Goal: Information Seeking & Learning: Learn about a topic

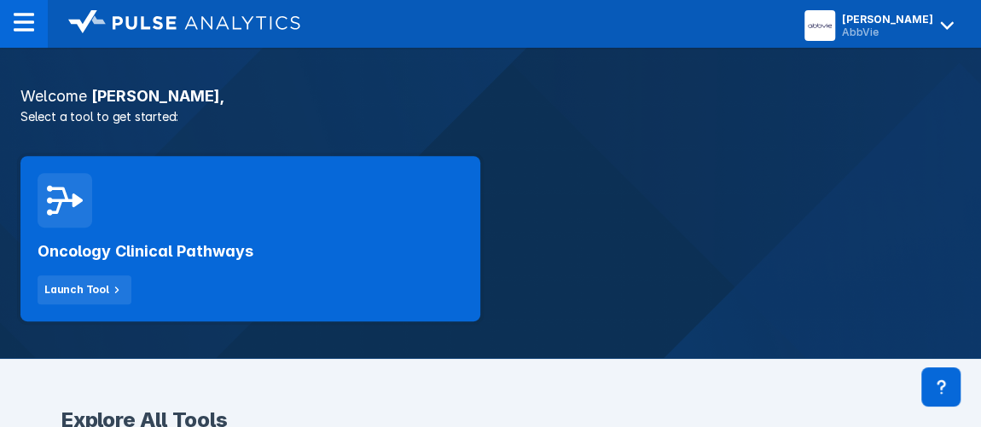
scroll to position [330, 0]
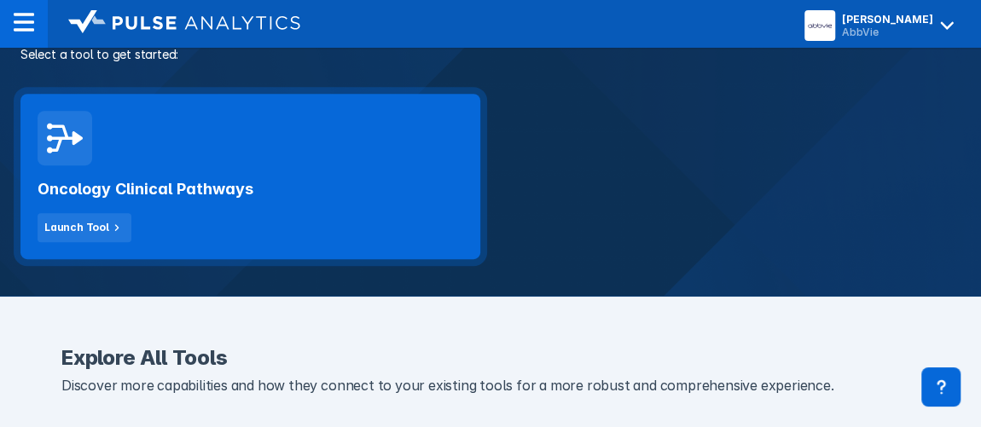
click at [290, 137] on div "Oncology Clinical Pathways Launch Tool" at bounding box center [250, 176] width 460 height 165
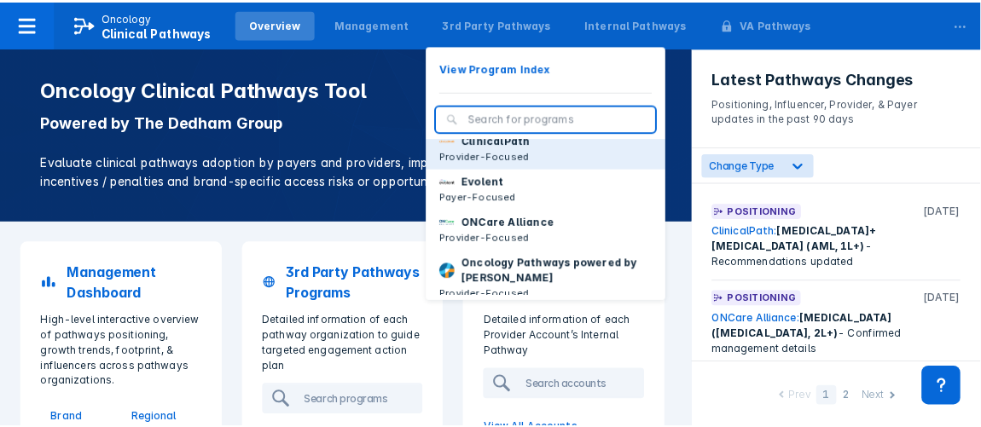
scroll to position [103, 0]
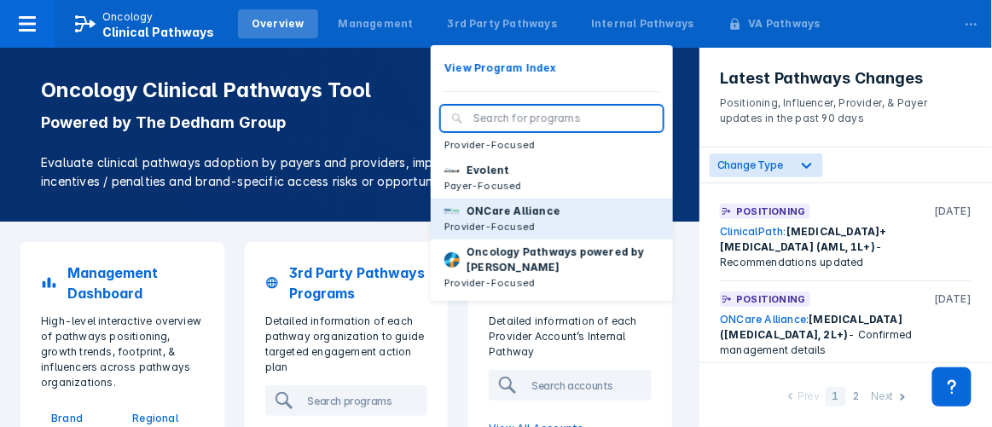
click at [495, 208] on p "ONCare Alliance" at bounding box center [513, 211] width 94 height 15
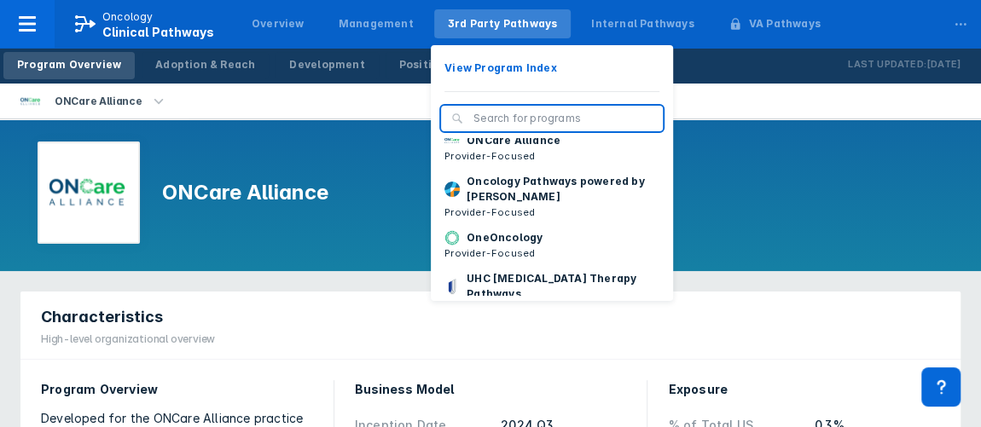
scroll to position [173, 0]
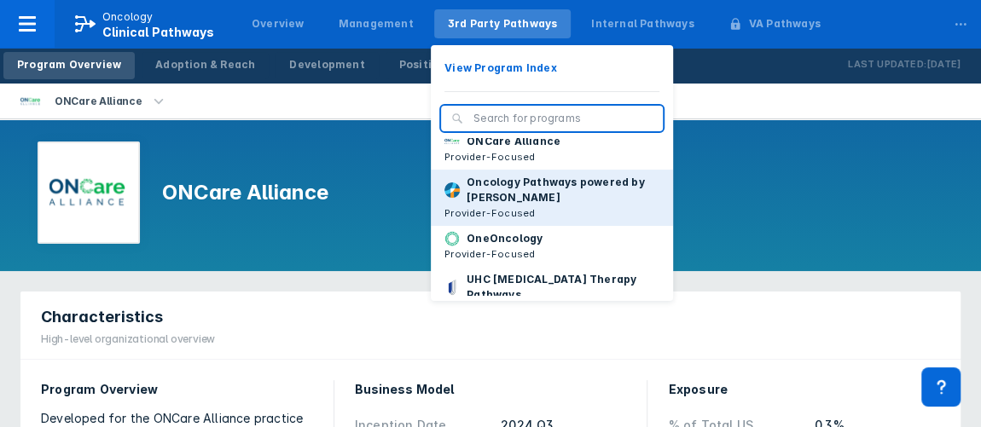
click at [528, 198] on p "Oncology Pathways powered by [PERSON_NAME]" at bounding box center [562, 190] width 193 height 31
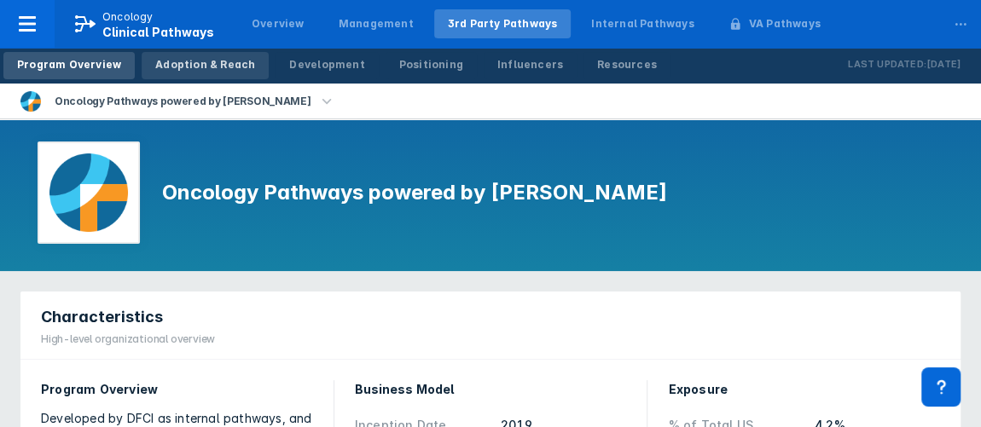
click at [216, 68] on div "Adoption & Reach" at bounding box center [205, 64] width 100 height 15
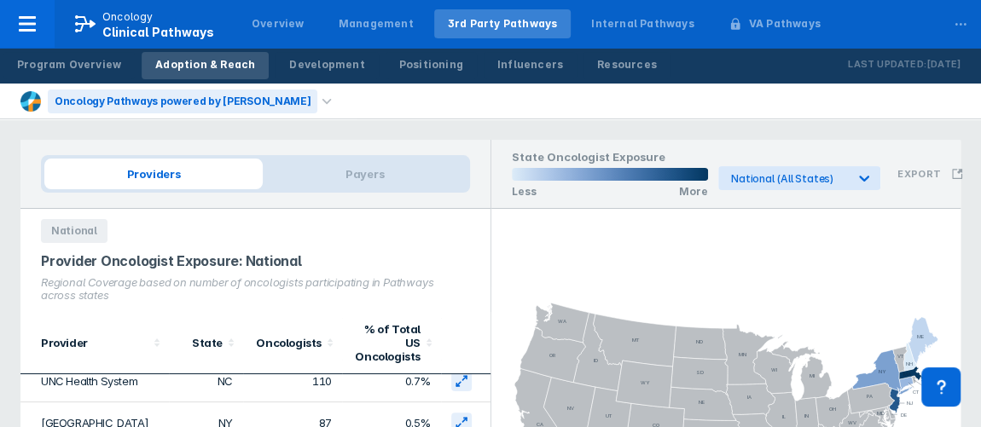
click at [222, 101] on div "Oncology Pathways powered by [PERSON_NAME]" at bounding box center [182, 102] width 269 height 24
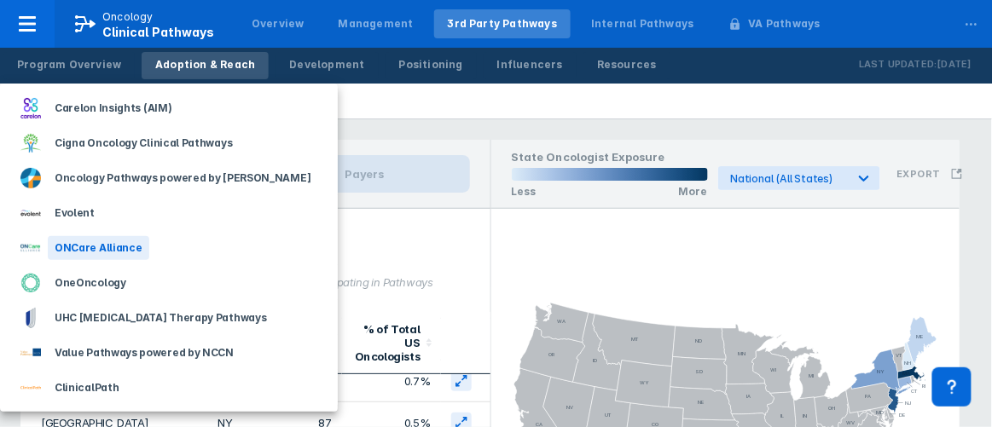
click at [106, 253] on div "ONCare Alliance" at bounding box center [98, 248] width 101 height 24
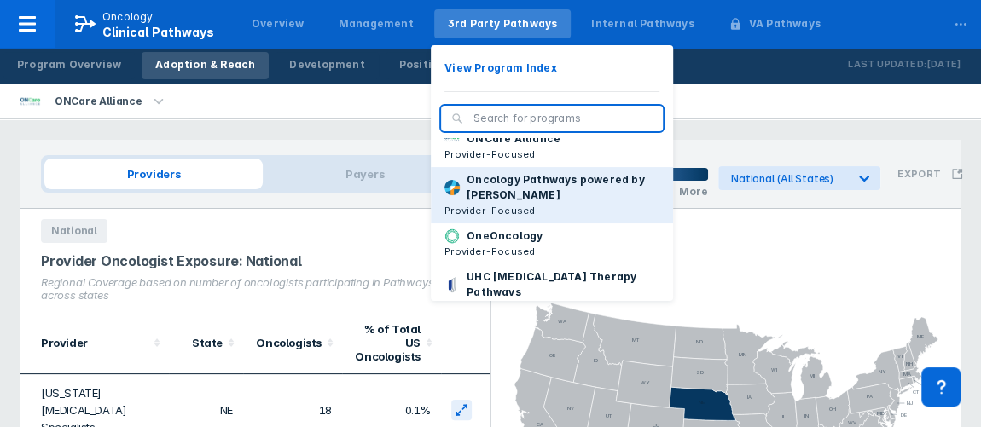
scroll to position [174, 0]
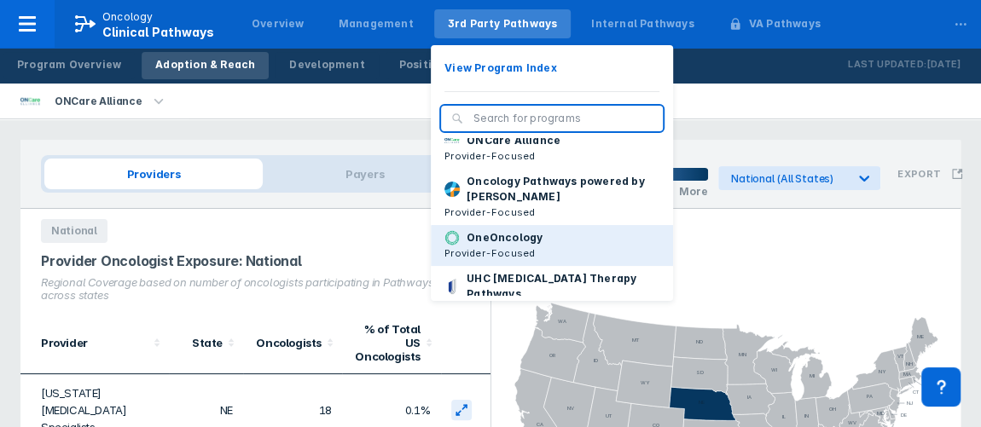
click at [494, 246] on p "Provider-Focused" at bounding box center [493, 253] width 98 height 15
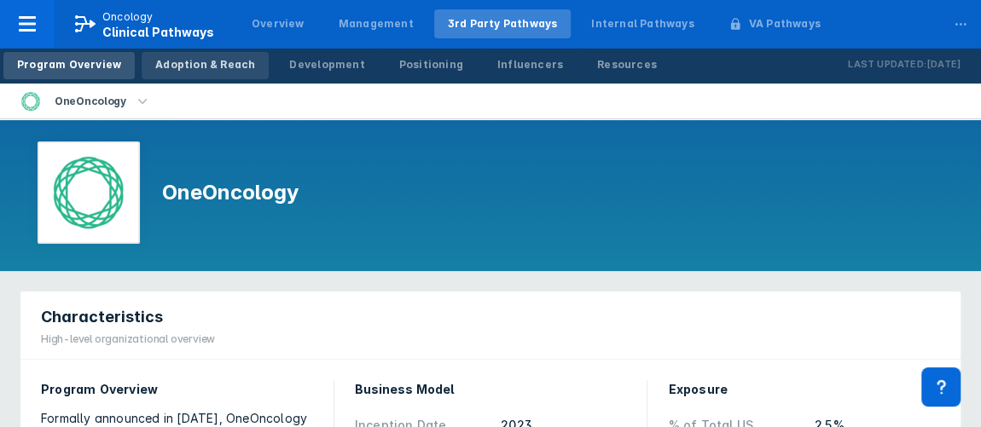
click at [200, 65] on div "Adoption & Reach" at bounding box center [205, 64] width 100 height 15
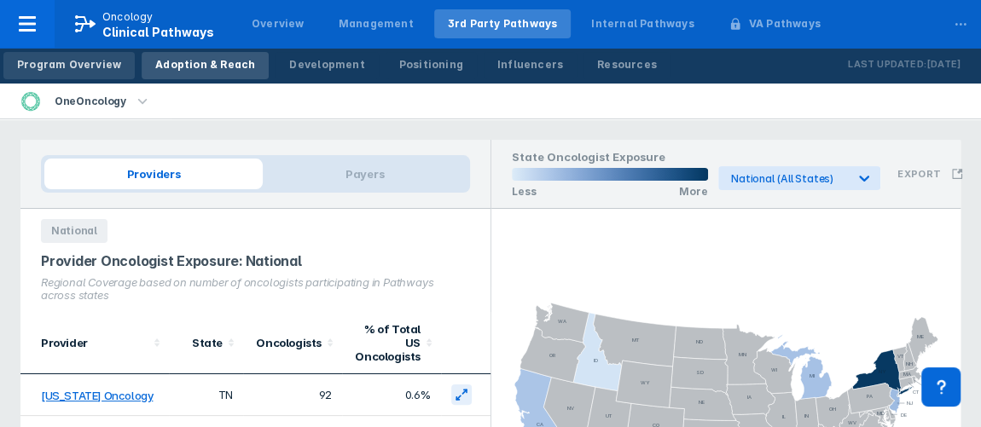
click at [81, 67] on div "Program Overview" at bounding box center [69, 64] width 104 height 15
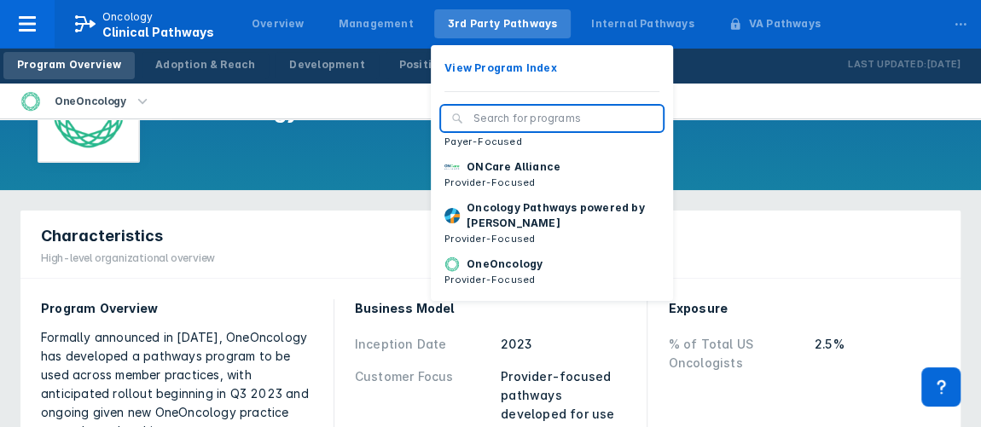
scroll to position [153, 0]
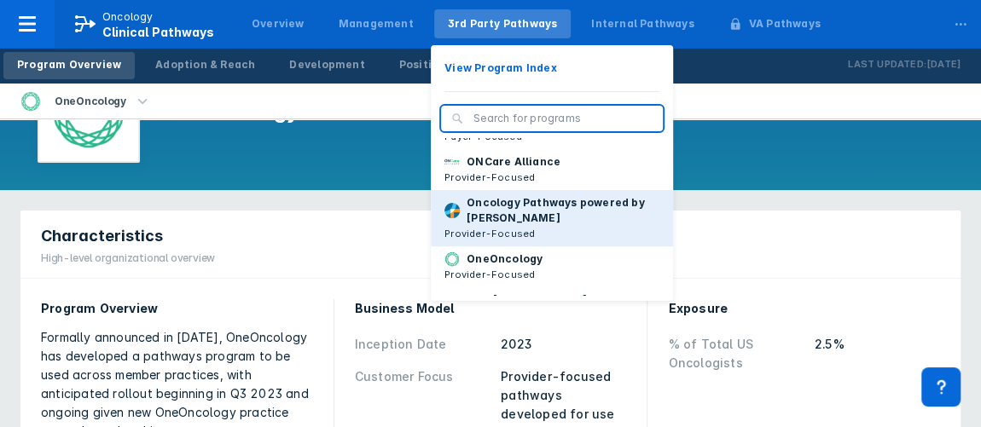
click at [466, 206] on p "Oncology Pathways powered by [PERSON_NAME]" at bounding box center [562, 210] width 193 height 31
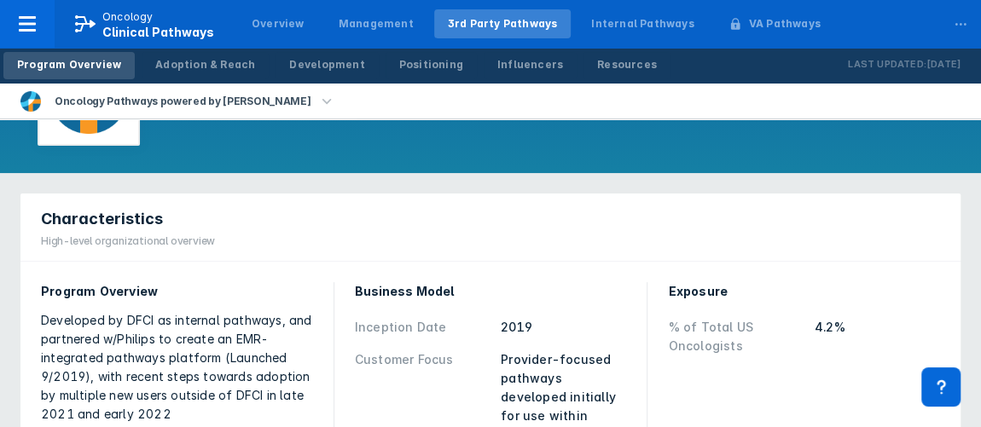
scroll to position [160, 0]
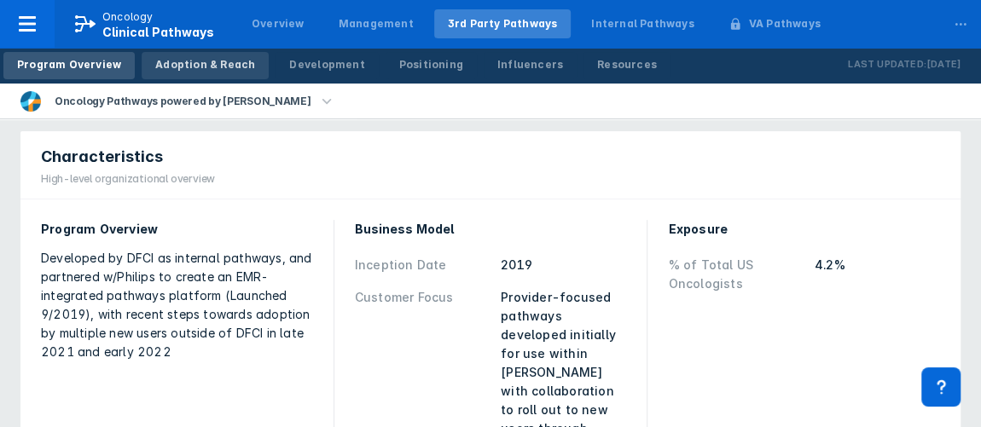
click at [215, 65] on div "Adoption & Reach" at bounding box center [205, 64] width 100 height 15
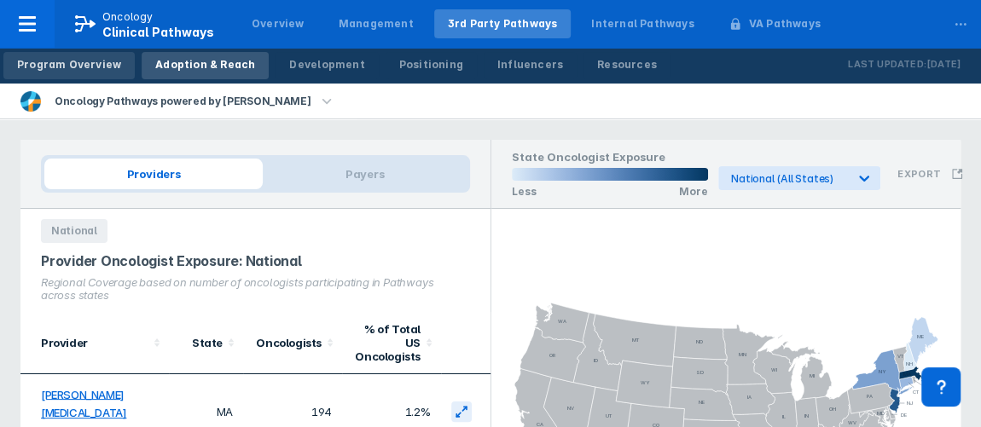
click at [65, 64] on div "Program Overview" at bounding box center [69, 64] width 104 height 15
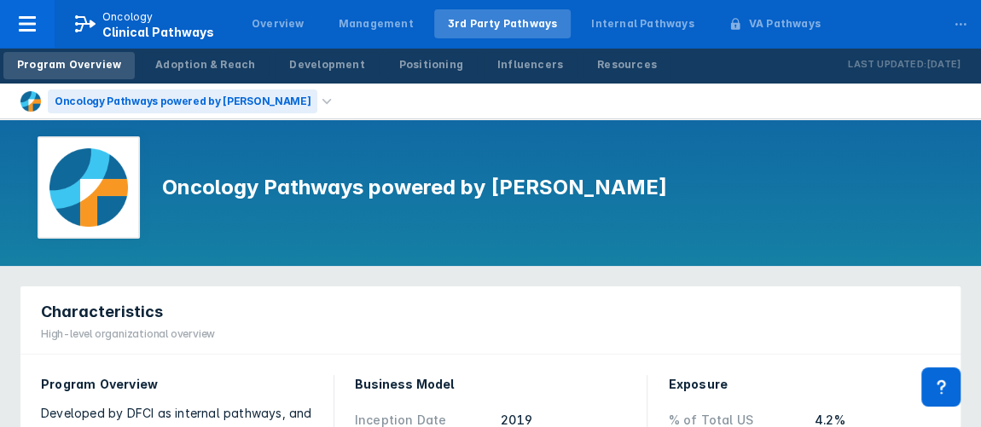
click at [242, 101] on div "Oncology Pathways powered by [PERSON_NAME]" at bounding box center [182, 102] width 269 height 24
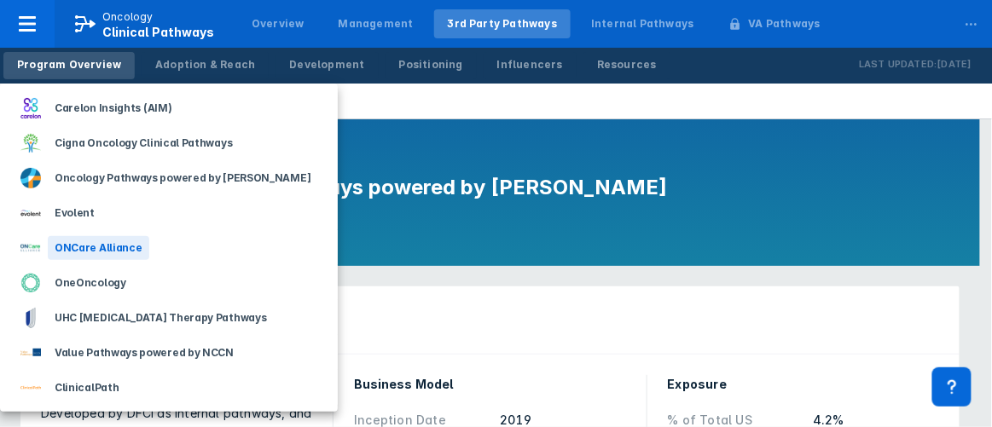
click at [85, 251] on div "ONCare Alliance" at bounding box center [98, 248] width 101 height 24
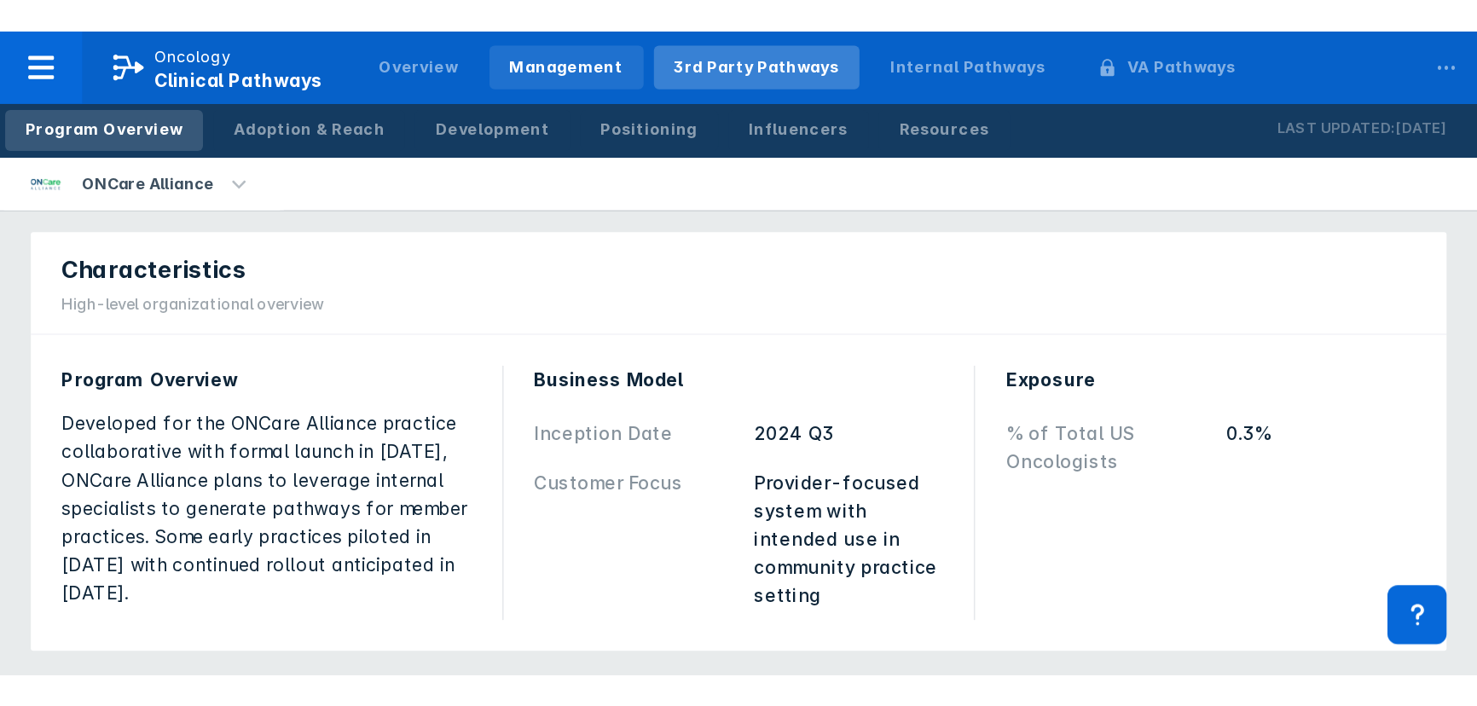
scroll to position [159, 0]
